Goal: Information Seeking & Learning: Learn about a topic

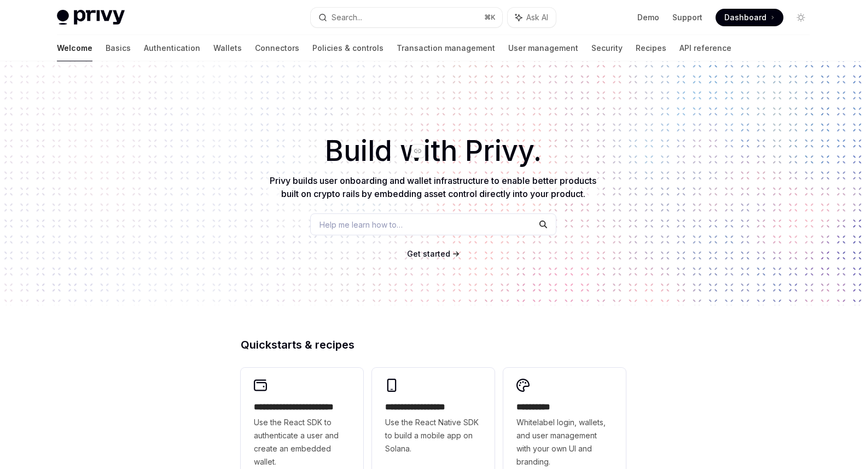
scroll to position [1, 0]
click at [255, 47] on link "Connectors" at bounding box center [277, 48] width 44 height 26
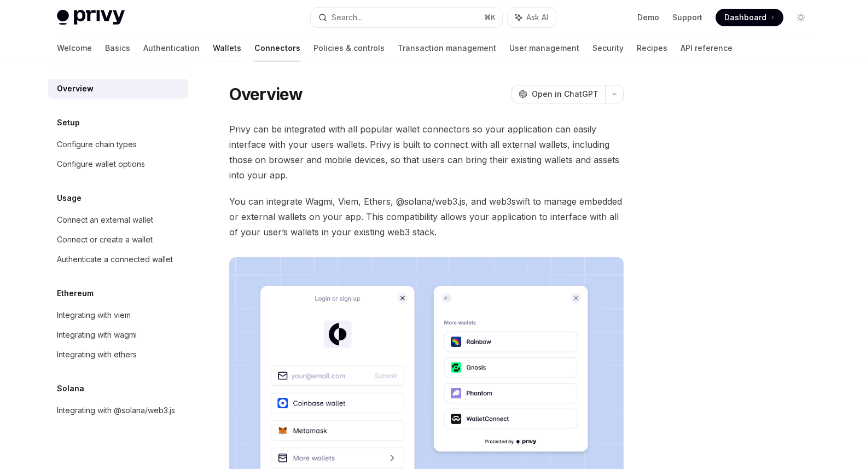
click at [213, 50] on link "Wallets" at bounding box center [227, 48] width 28 height 26
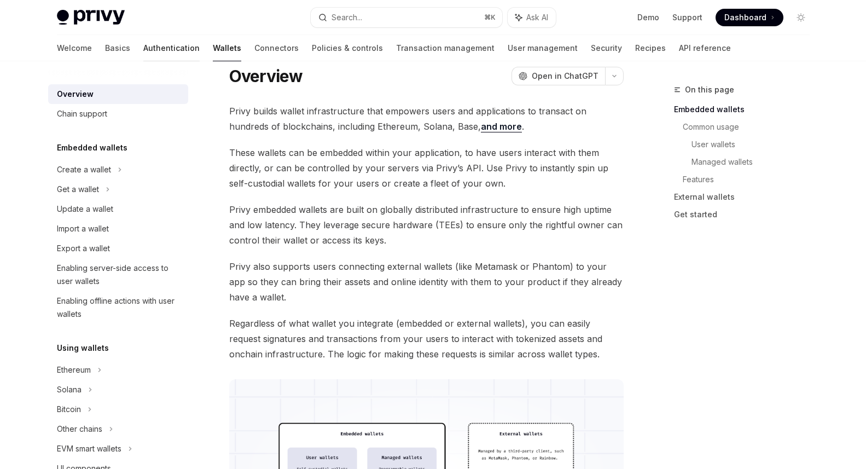
click at [143, 51] on link "Authentication" at bounding box center [171, 48] width 56 height 26
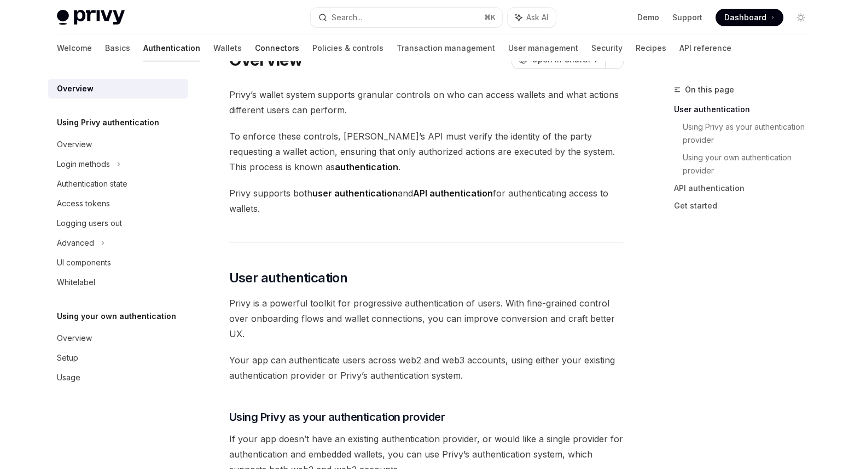
click at [255, 48] on link "Connectors" at bounding box center [277, 48] width 44 height 26
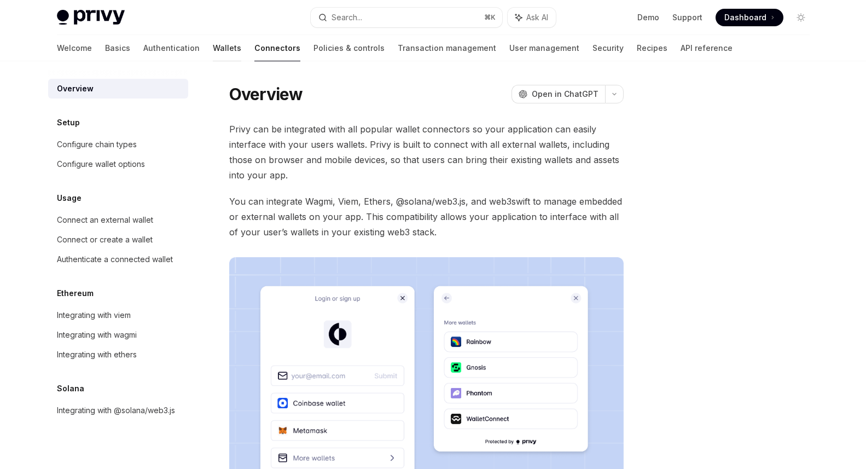
click at [213, 50] on link "Wallets" at bounding box center [227, 48] width 28 height 26
type textarea "*"
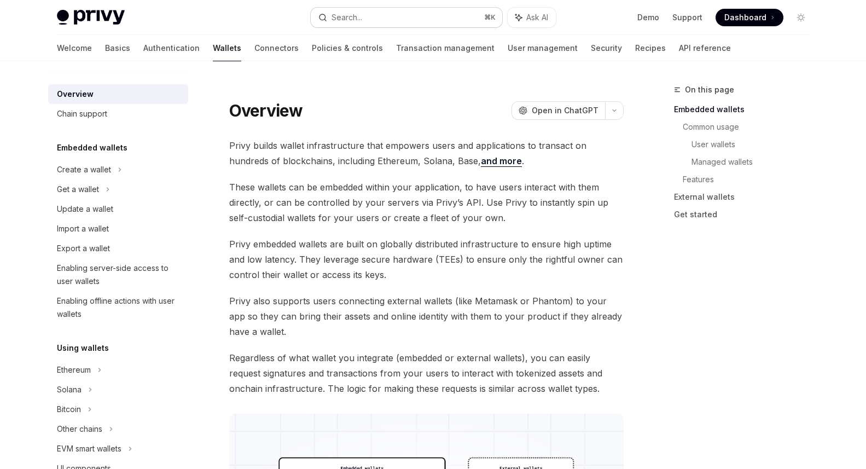
click at [403, 20] on button "Search... ⌘ K" at bounding box center [406, 18] width 191 height 20
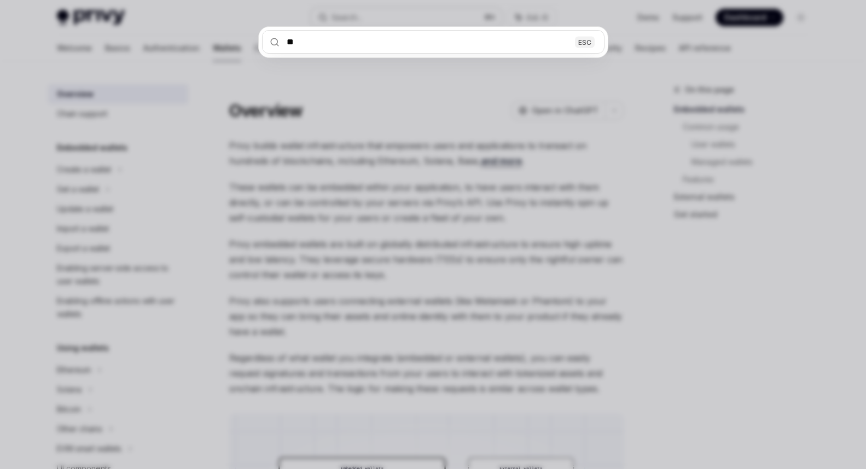
type input "***"
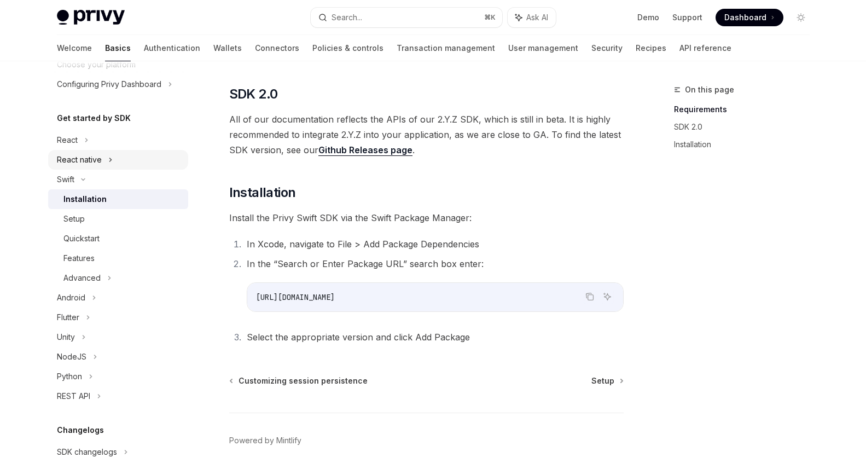
scroll to position [121, 0]
click at [96, 265] on link "Features" at bounding box center [118, 258] width 140 height 20
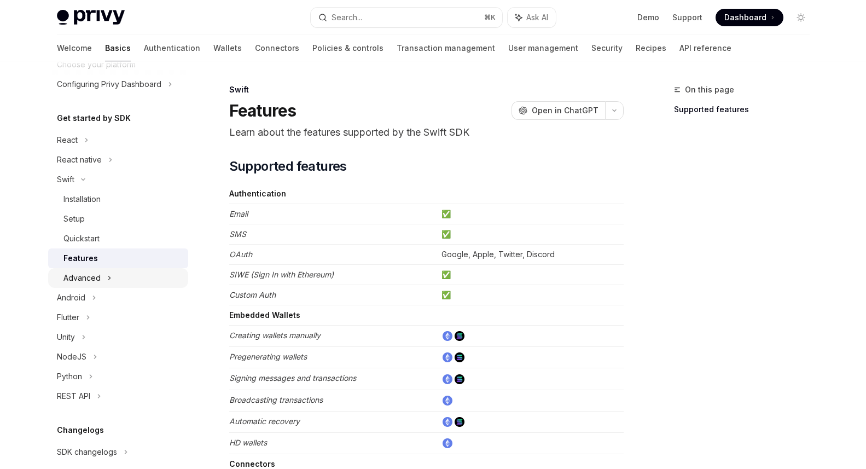
click at [92, 274] on div "Advanced" at bounding box center [81, 277] width 37 height 13
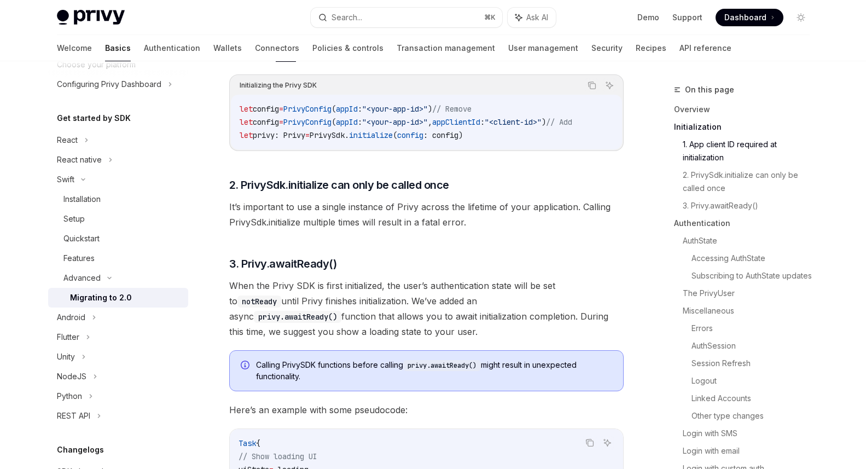
scroll to position [317, 0]
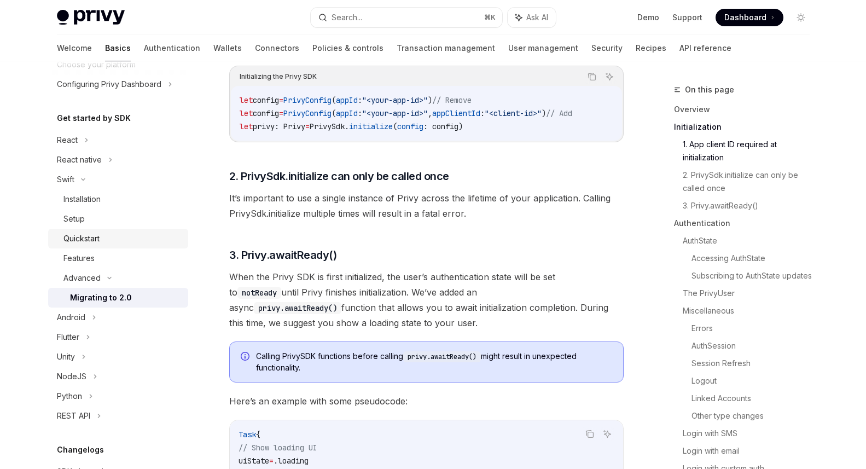
type textarea "*"
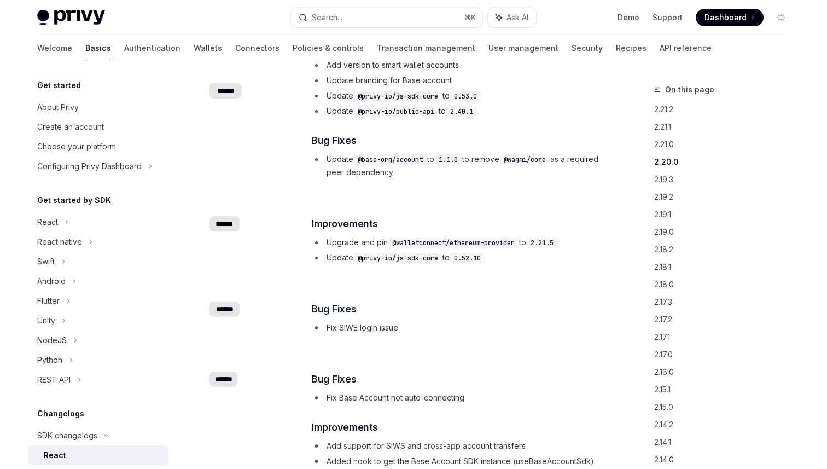
scroll to position [747, 0]
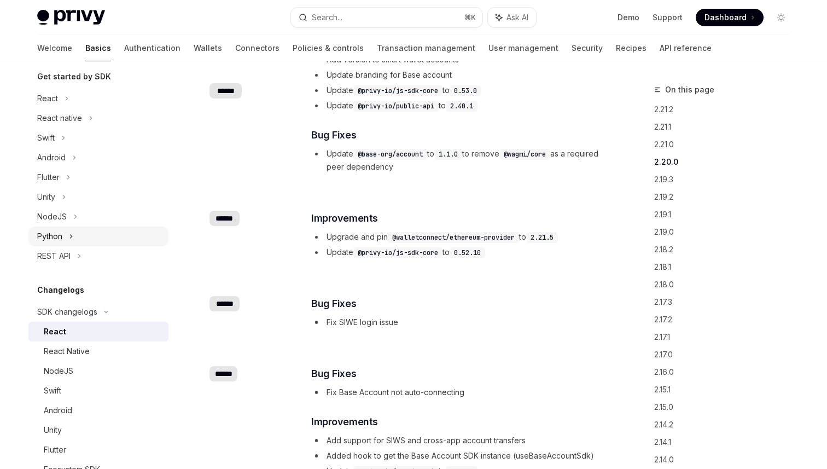
scroll to position [126, 0]
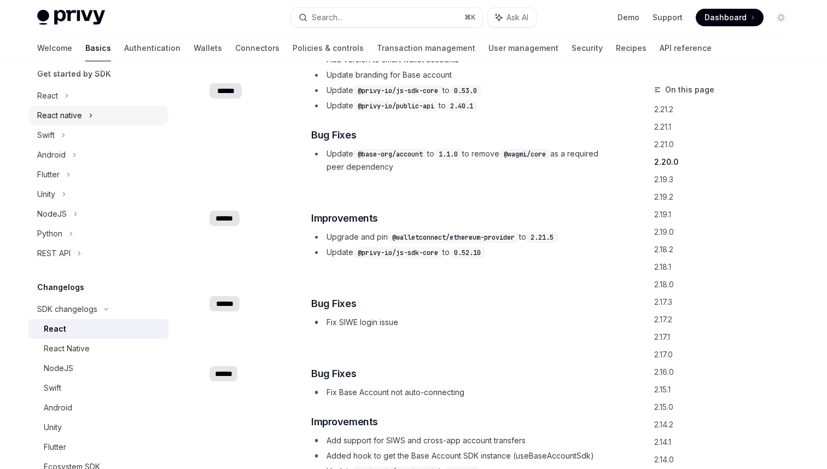
click at [63, 119] on div "React native" at bounding box center [59, 115] width 45 height 13
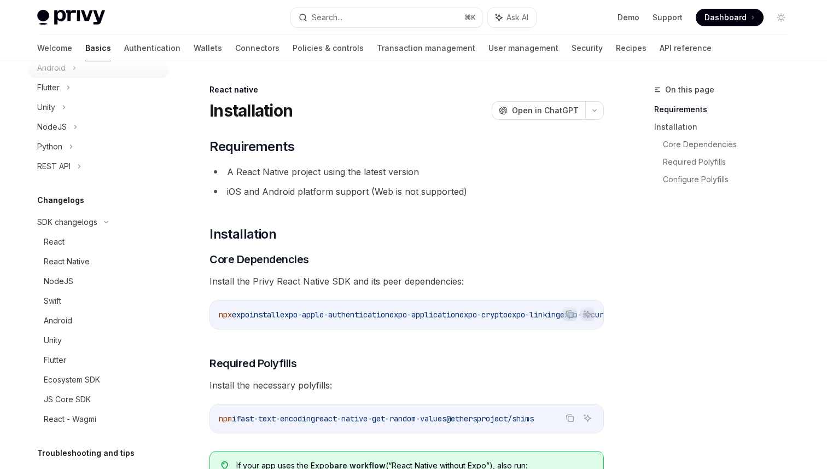
scroll to position [315, 0]
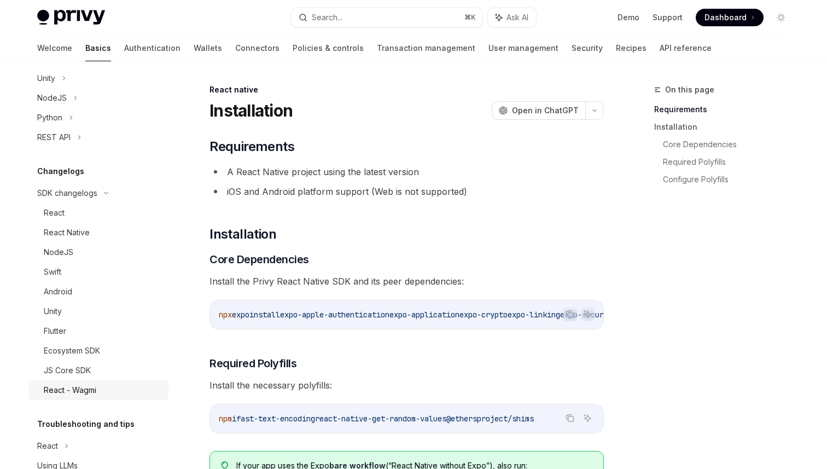
click at [102, 392] on div "React - Wagmi" at bounding box center [103, 389] width 118 height 13
type textarea "*"
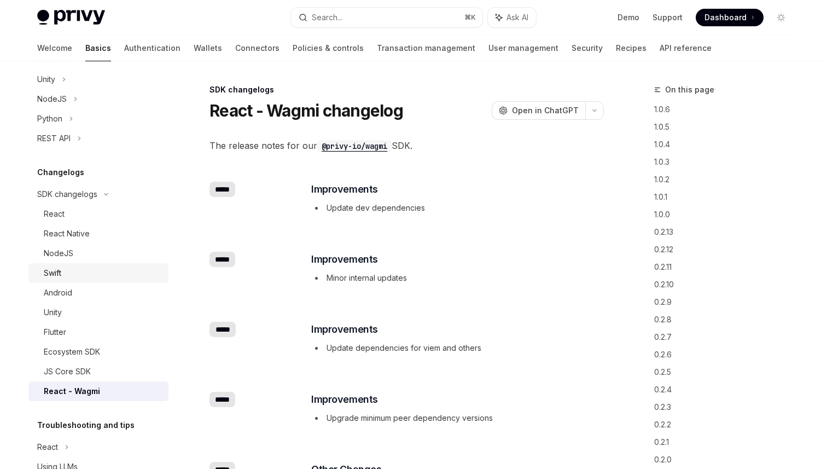
scroll to position [339, 0]
